Goal: Information Seeking & Learning: Learn about a topic

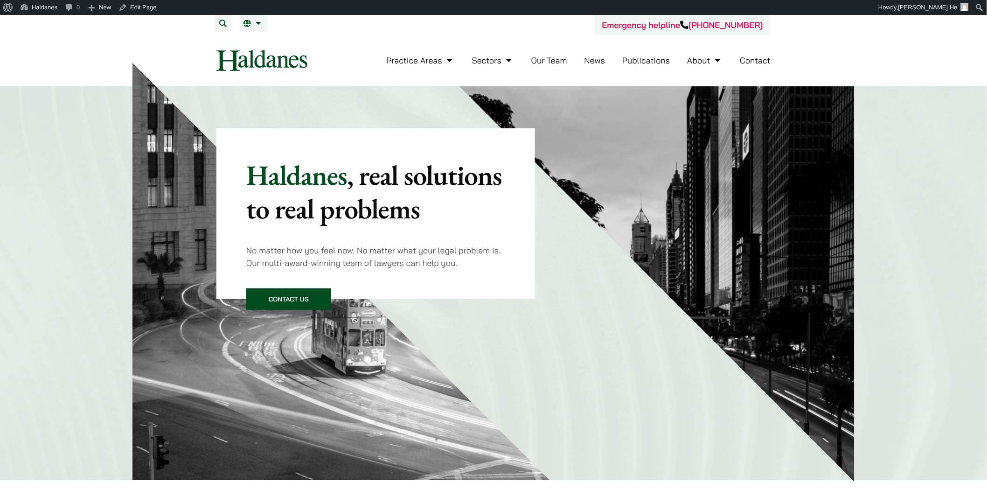
click at [645, 62] on link "Publications" at bounding box center [646, 60] width 48 height 11
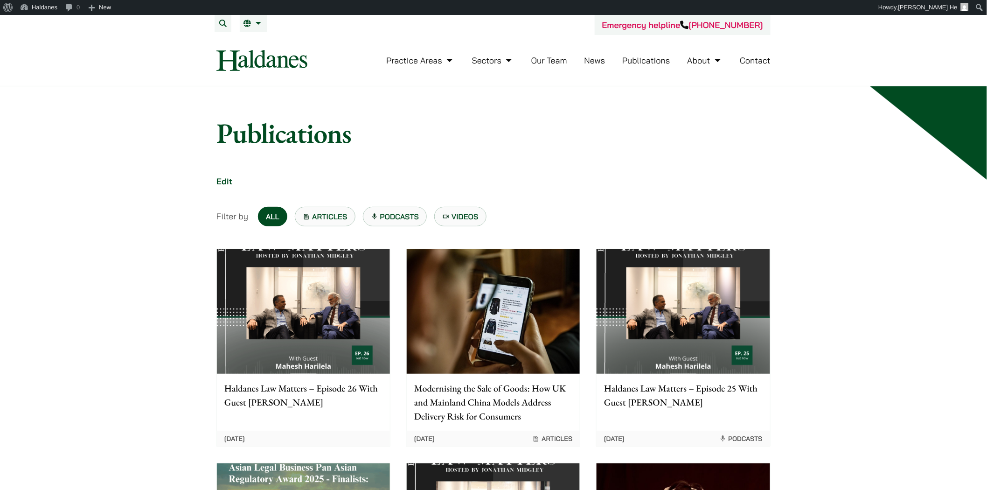
click at [556, 315] on img at bounding box center [493, 311] width 173 height 125
